Goal: Transaction & Acquisition: Purchase product/service

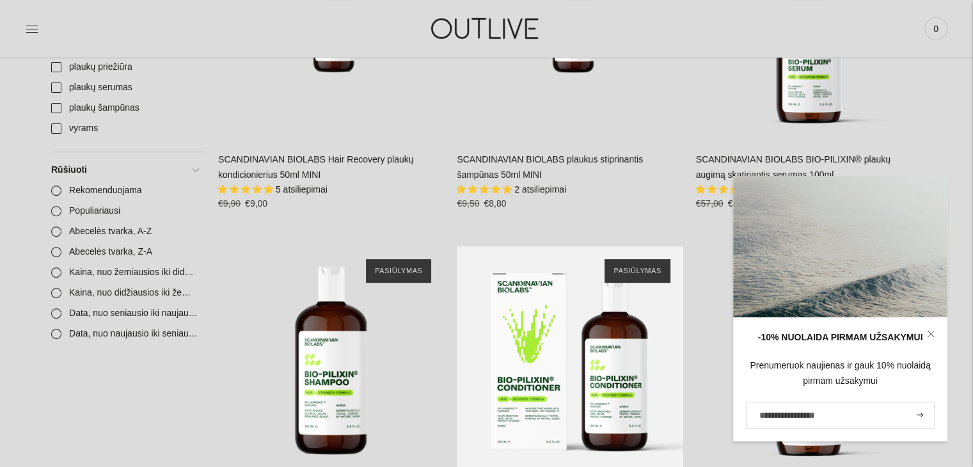
scroll to position [512, 0]
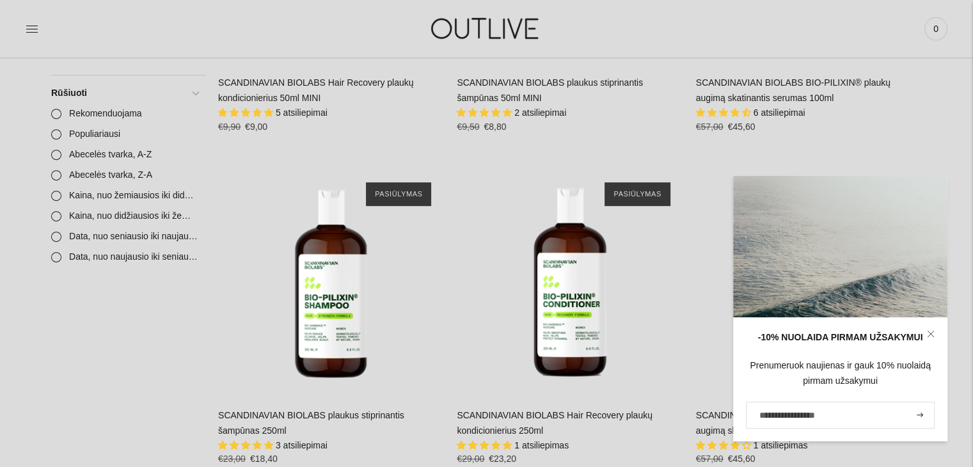
click at [927, 331] on icon at bounding box center [931, 334] width 8 height 8
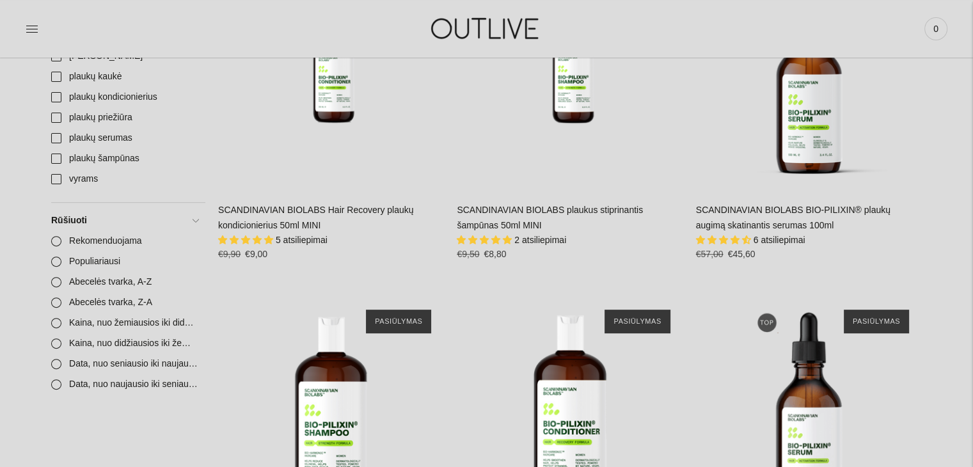
scroll to position [384, 0]
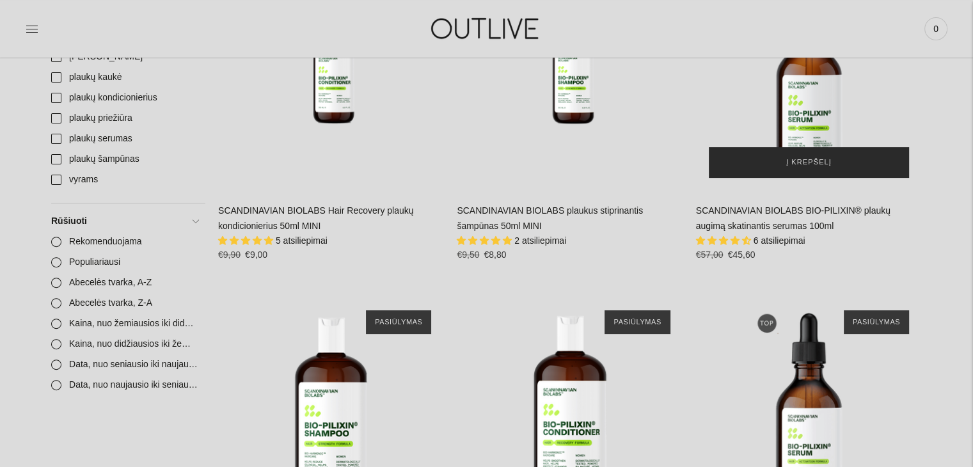
click at [787, 159] on button "Į krepšelį" at bounding box center [809, 162] width 200 height 31
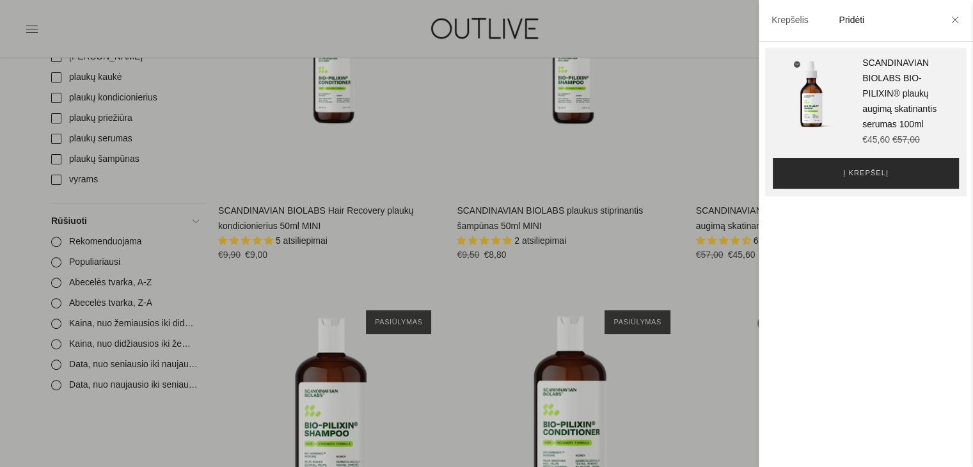
click at [803, 164] on button "Į krepšelį" at bounding box center [866, 173] width 186 height 31
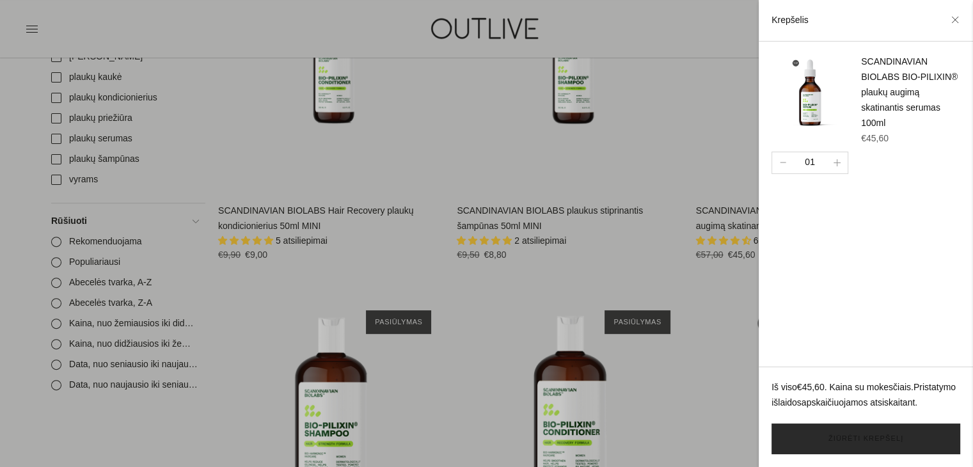
click at [825, 433] on link "Žiūrėti krepšelį" at bounding box center [866, 439] width 189 height 31
click at [284, 168] on div at bounding box center [486, 233] width 973 height 467
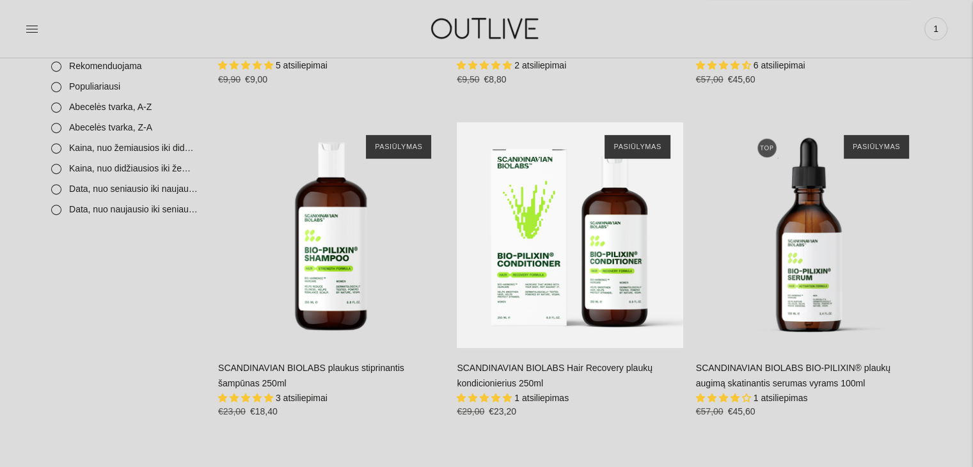
scroll to position [614, 0]
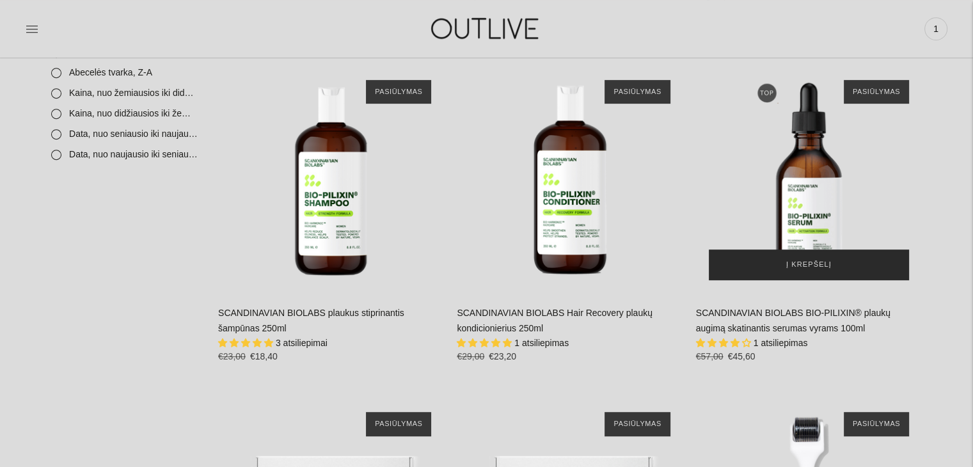
click at [814, 257] on button "Į krepšelį" at bounding box center [809, 265] width 200 height 31
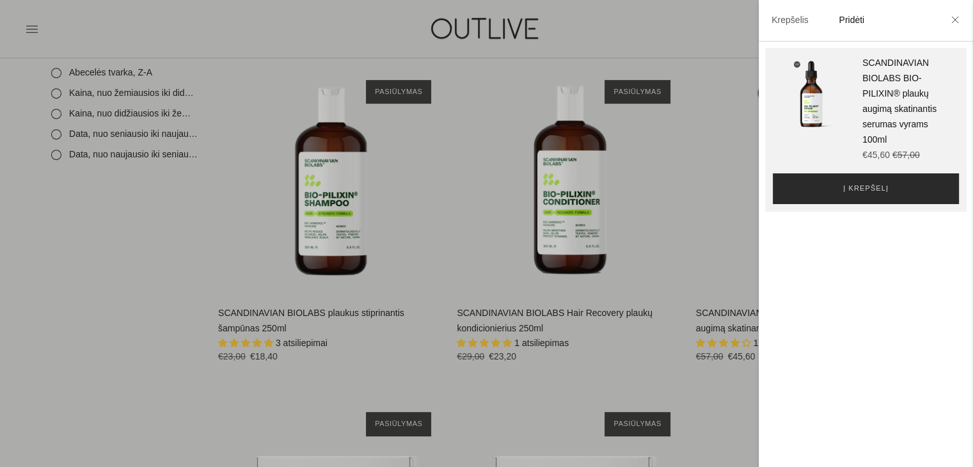
click at [829, 184] on button "Į krepšelį" at bounding box center [866, 188] width 186 height 31
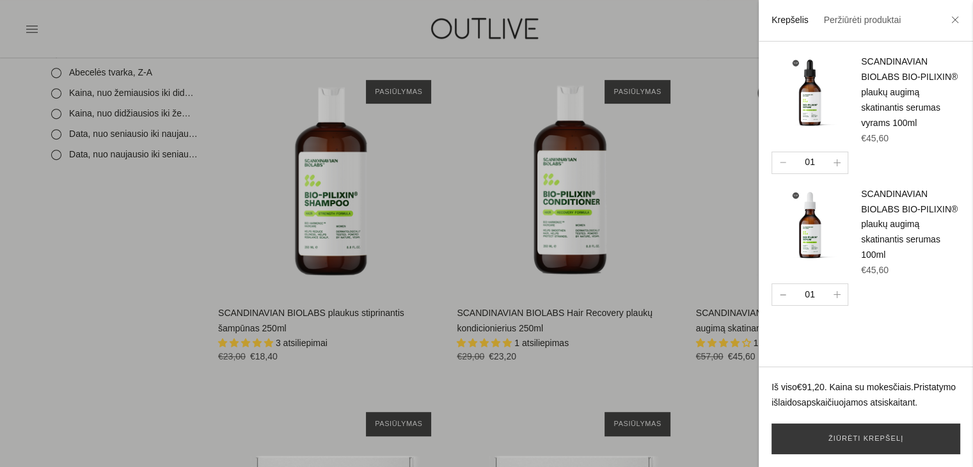
click at [785, 305] on button "button" at bounding box center [782, 294] width 21 height 21
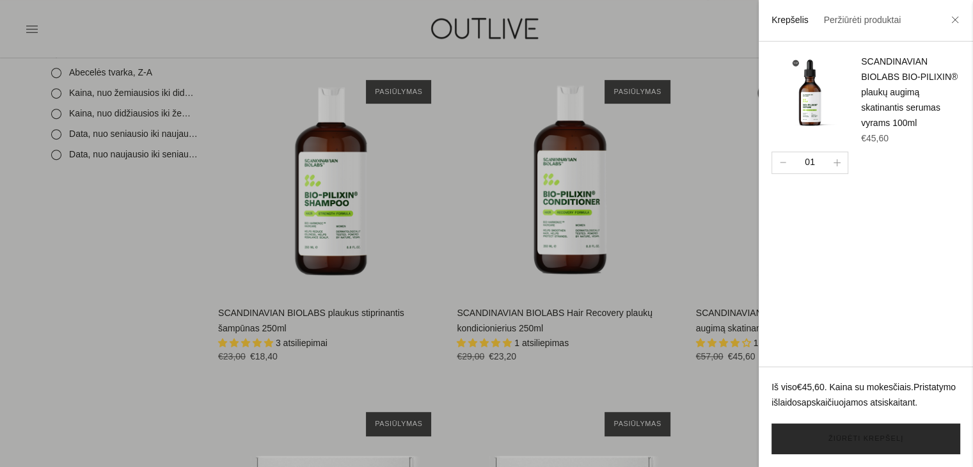
click at [825, 431] on link "Žiūrėti krepšelį" at bounding box center [866, 439] width 189 height 31
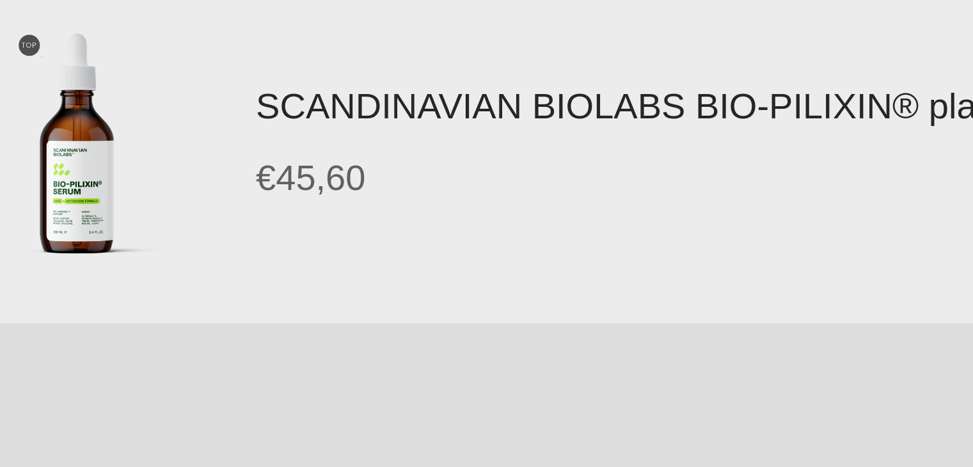
click at [90, 226] on img at bounding box center [96, 213] width 64 height 64
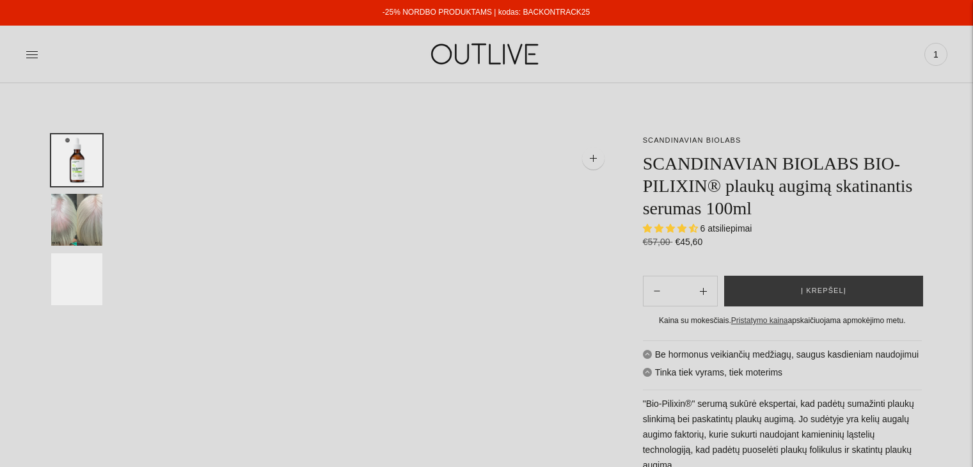
select select "**********"
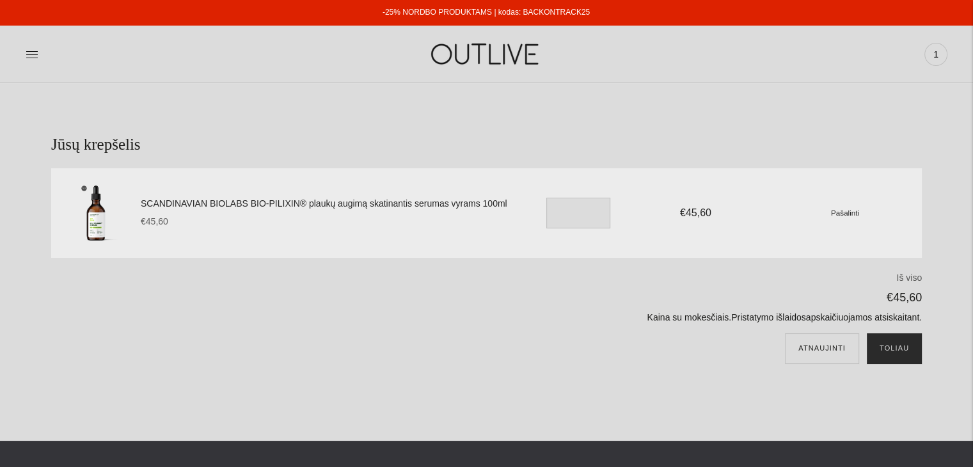
click at [876, 344] on button "Toliau" at bounding box center [894, 348] width 55 height 31
